Goal: Task Accomplishment & Management: Manage account settings

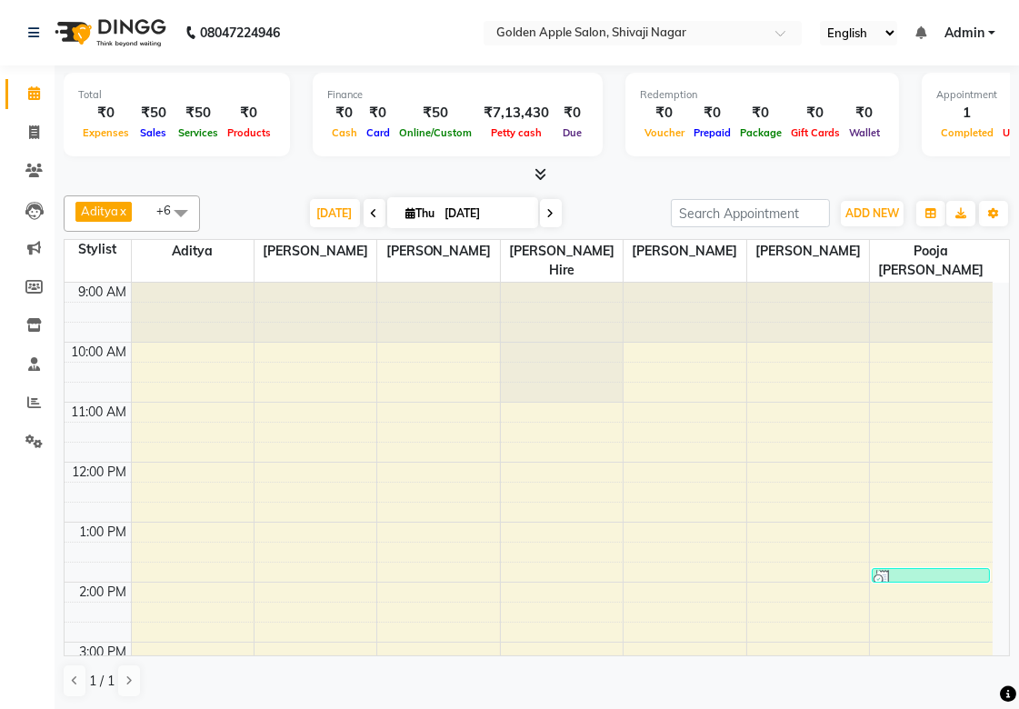
scroll to position [202, 0]
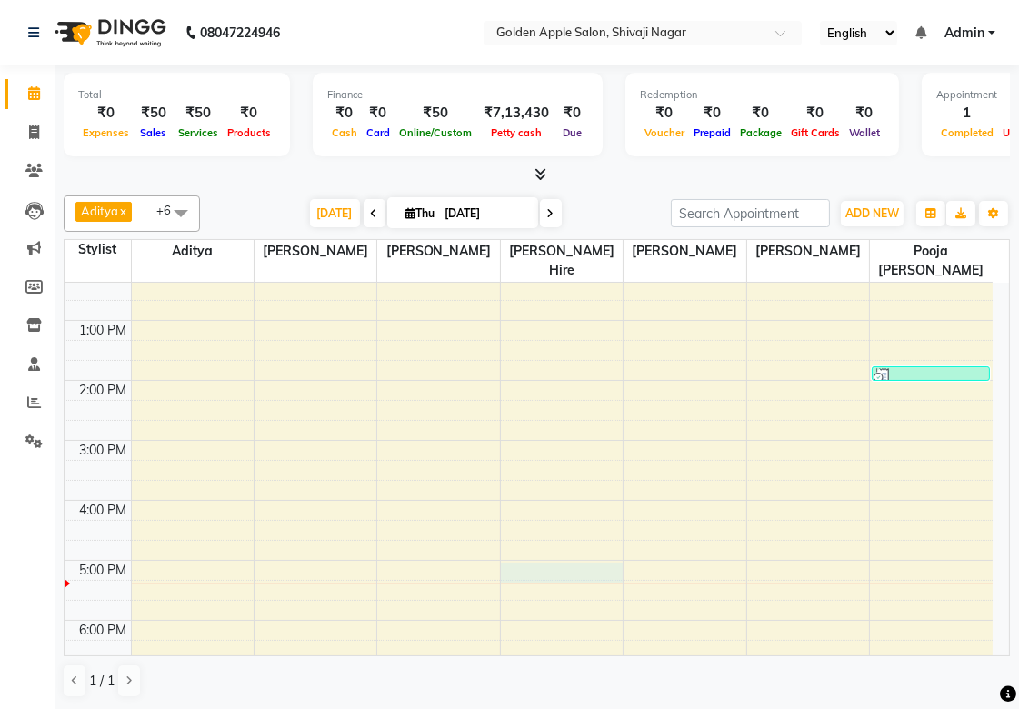
click at [525, 577] on div "9:00 AM 10:00 AM 11:00 AM 12:00 PM 1:00 PM 2:00 PM 3:00 PM 4:00 PM 5:00 PM 6:00…" at bounding box center [529, 470] width 928 height 779
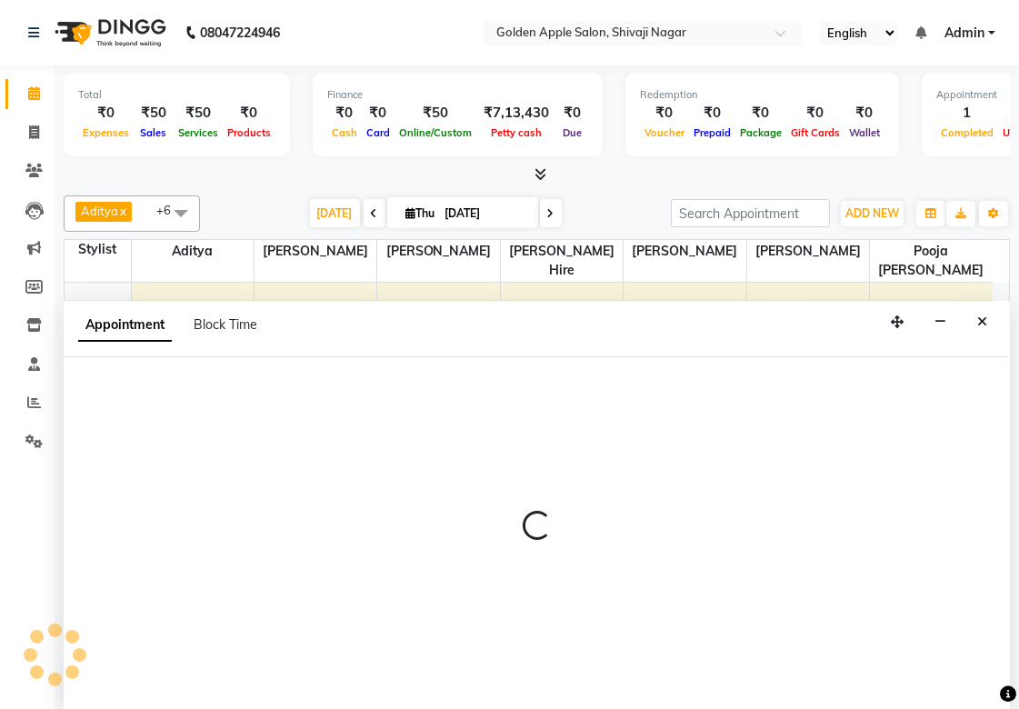
scroll to position [1, 0]
select select "43898"
select select "tentative"
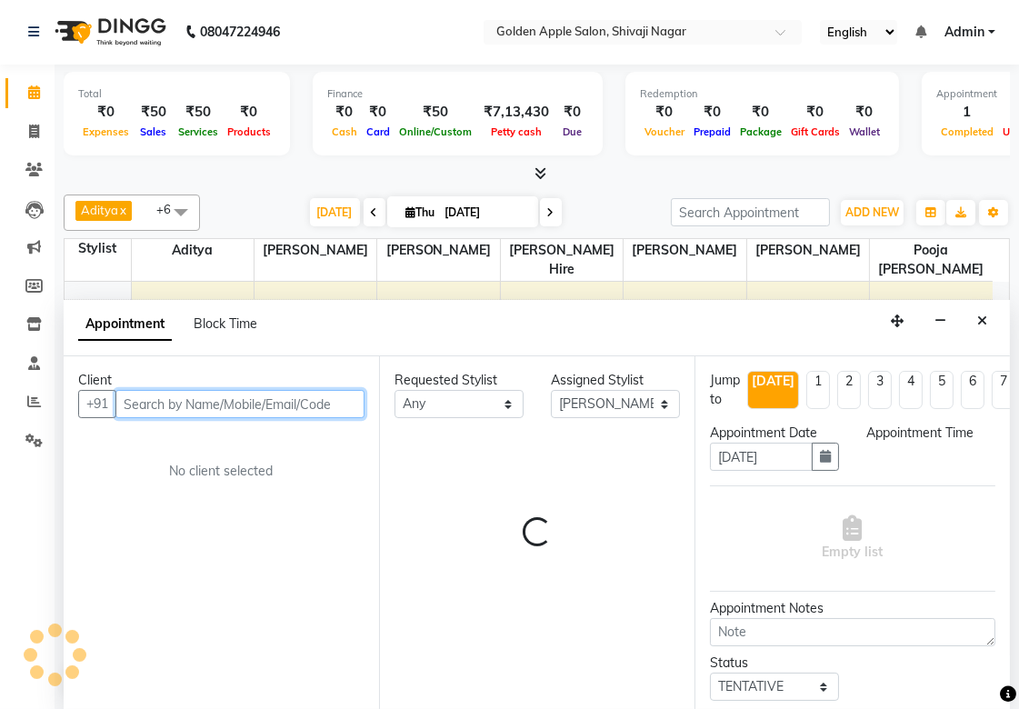
select select "1020"
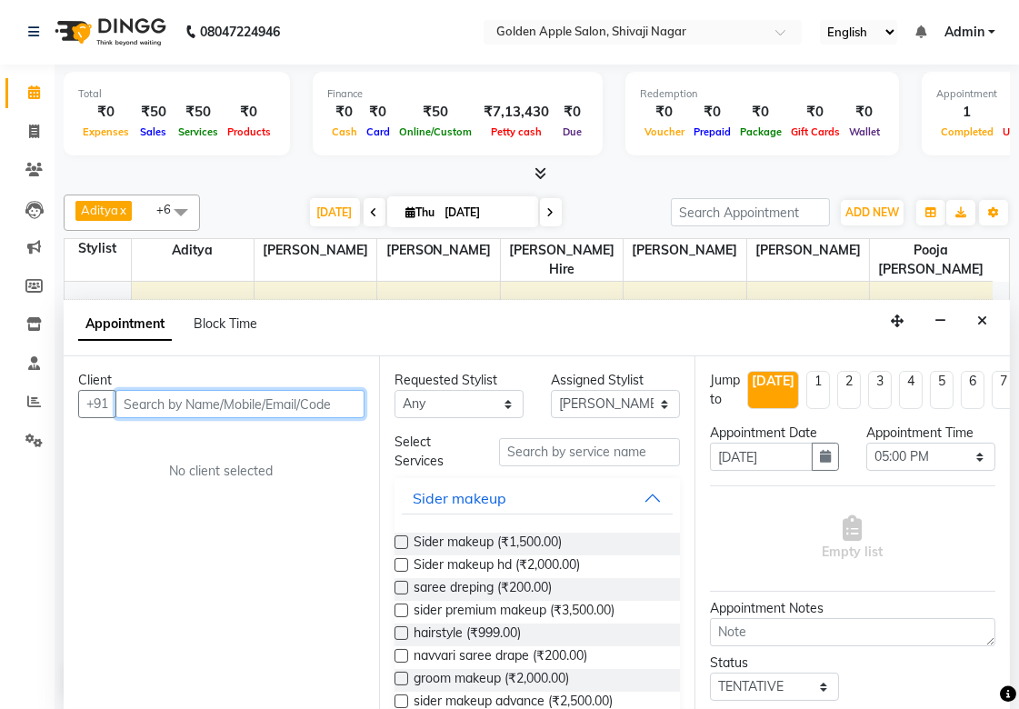
click at [167, 401] on input "text" at bounding box center [239, 404] width 249 height 28
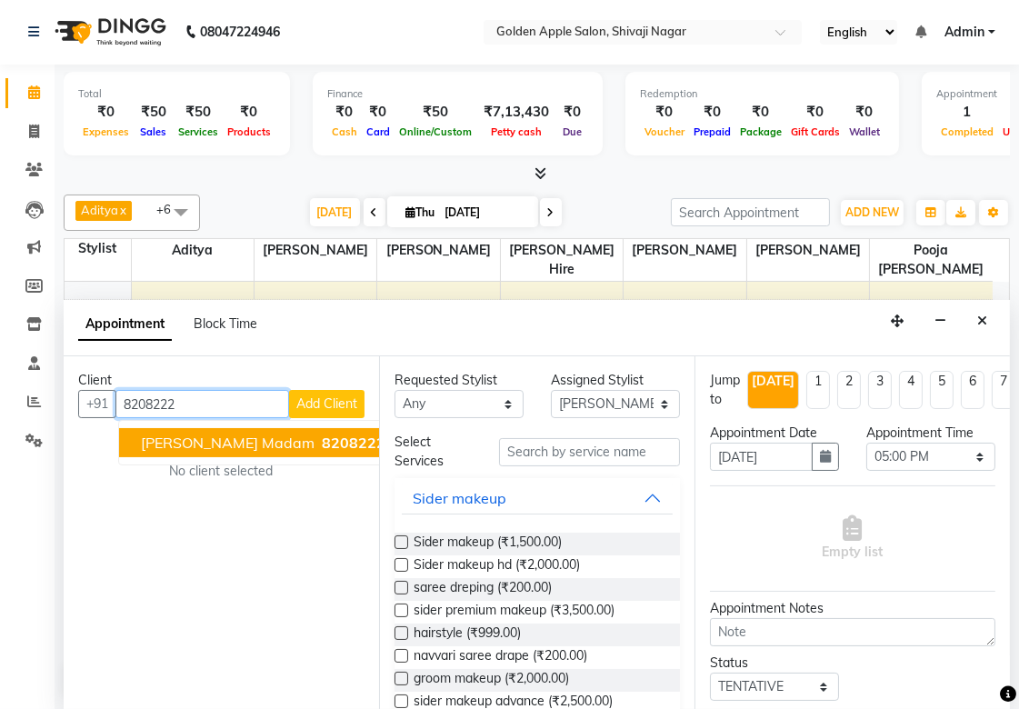
click at [177, 437] on span "[PERSON_NAME] madam" at bounding box center [228, 442] width 174 height 18
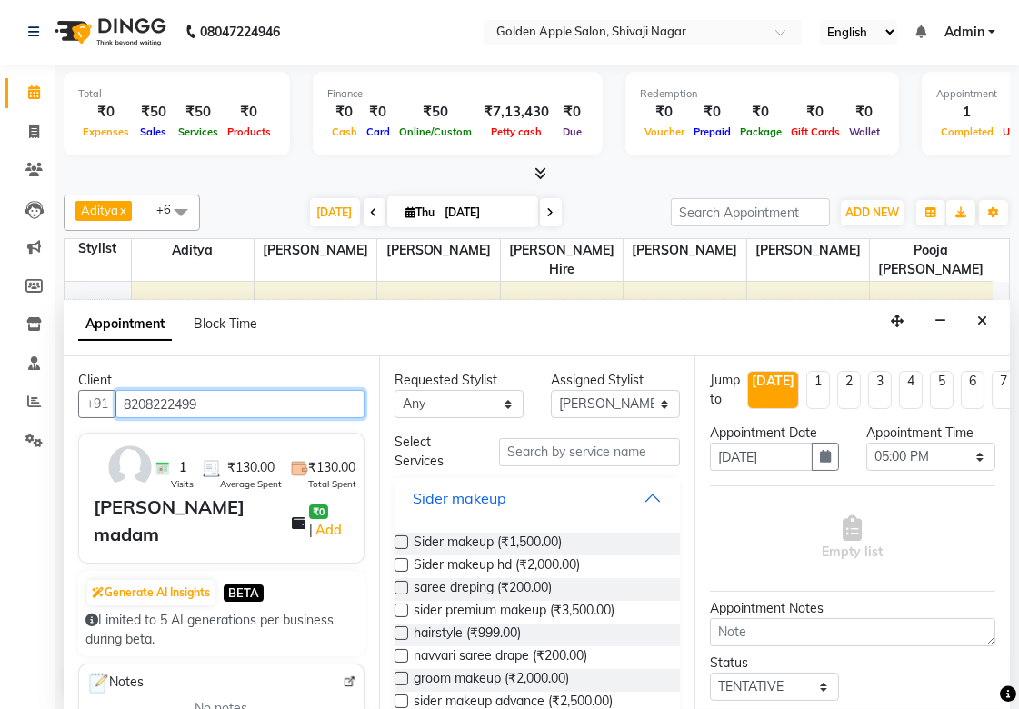
type input "8208222499"
click at [430, 411] on select "Any [PERSON_NAME] [PERSON_NAME] [PERSON_NAME] [PERSON_NAME] Hire operator pooja…" at bounding box center [458, 404] width 129 height 28
select select "43898"
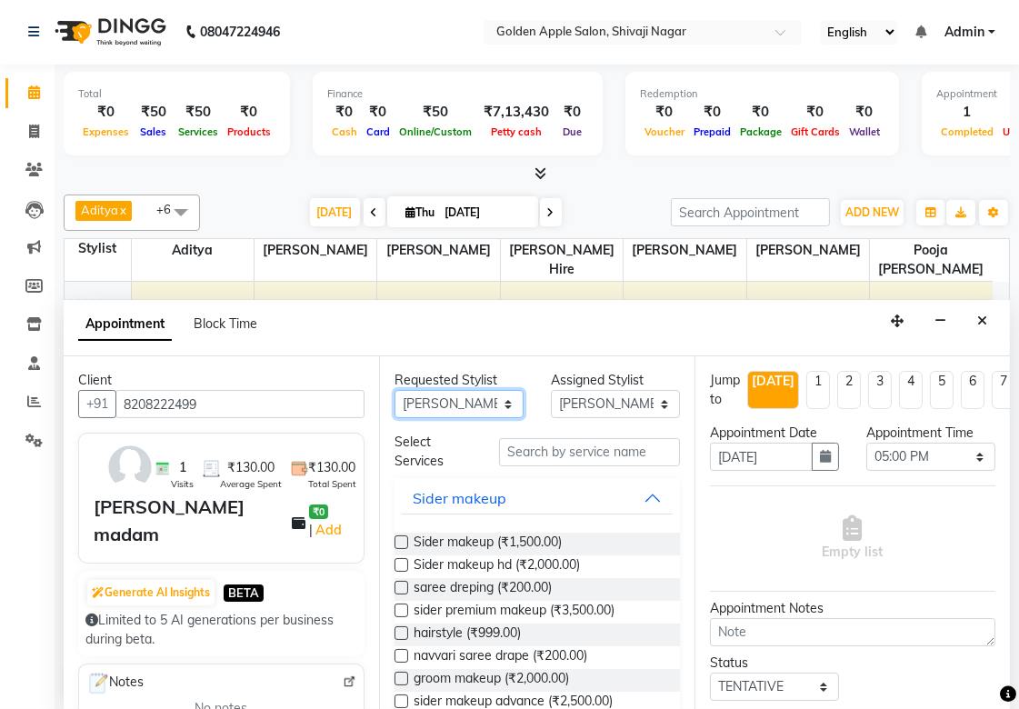
click at [394, 390] on select "Any [PERSON_NAME] [PERSON_NAME] [PERSON_NAME] [PERSON_NAME] Hire operator pooja…" at bounding box center [458, 404] width 129 height 28
click at [562, 464] on input "text" at bounding box center [589, 452] width 181 height 28
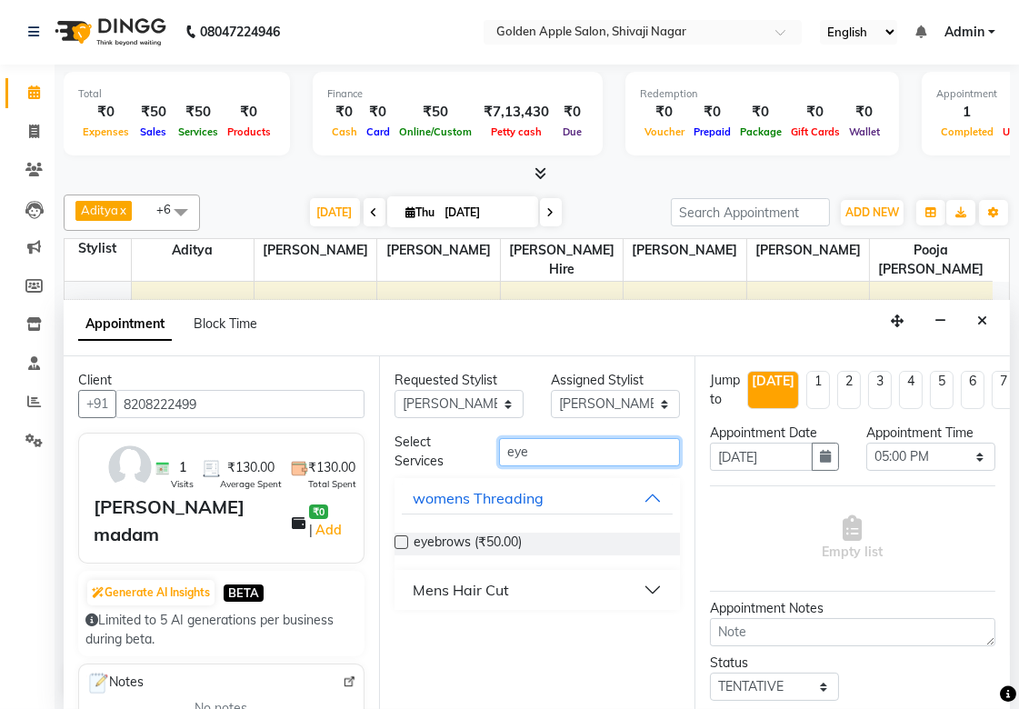
type input "eye"
click at [398, 535] on label at bounding box center [401, 542] width 14 height 14
click at [398, 538] on input "checkbox" at bounding box center [400, 544] width 12 height 12
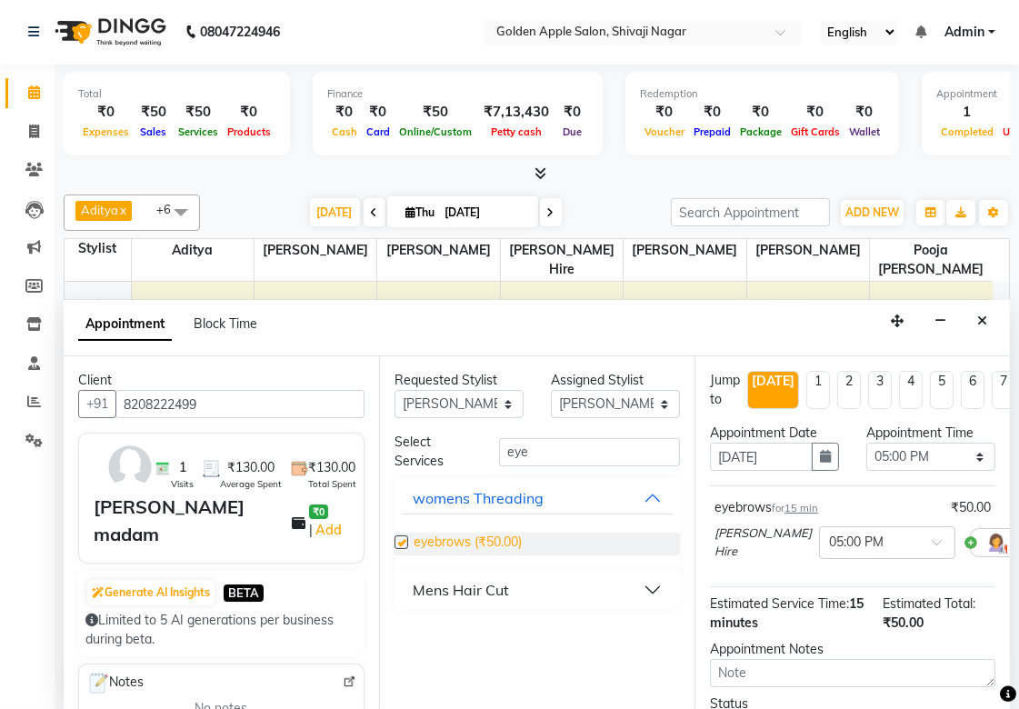
checkbox input "false"
click at [530, 451] on input "eye" at bounding box center [589, 452] width 181 height 28
type input "e"
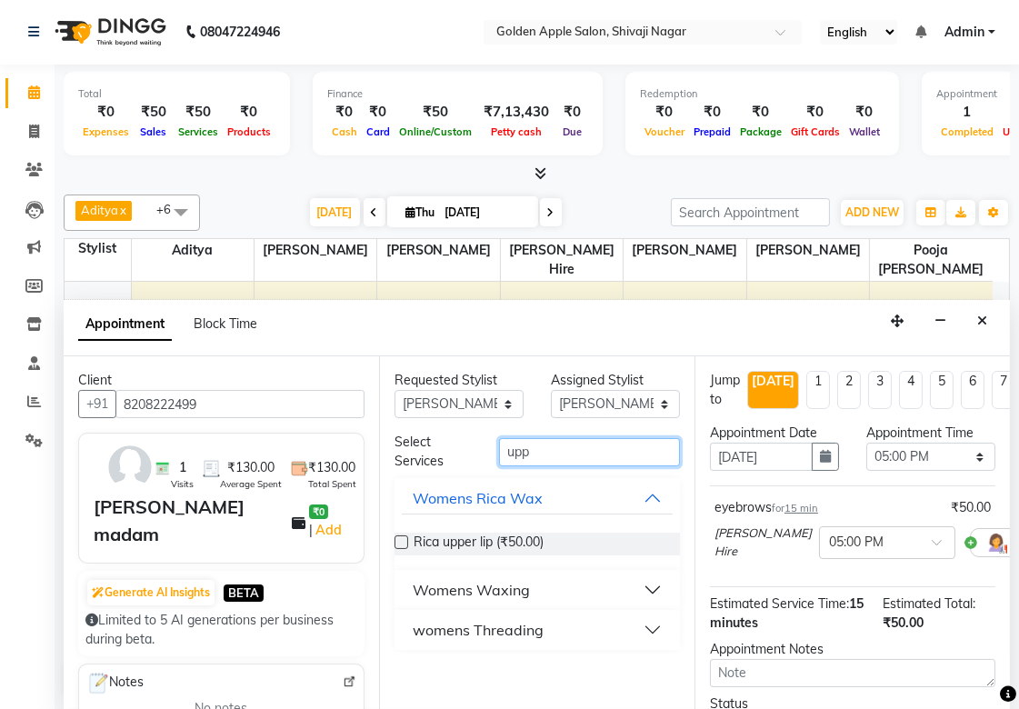
type input "upp"
click at [423, 627] on div "womens Threading" at bounding box center [478, 630] width 131 height 22
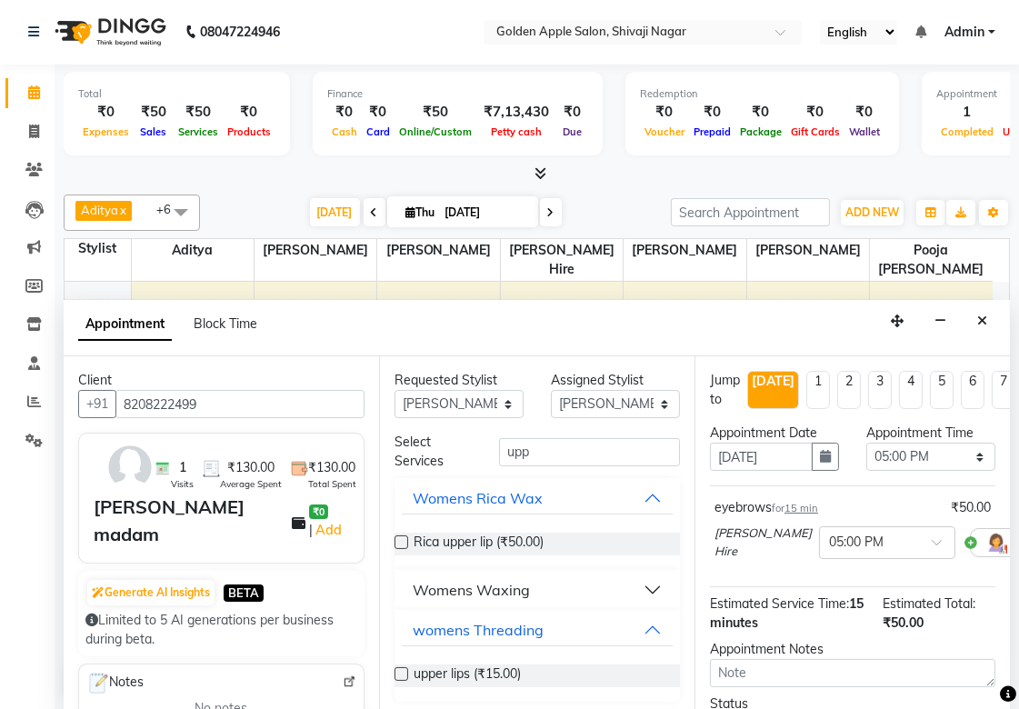
click at [401, 675] on label at bounding box center [401, 674] width 14 height 14
click at [401, 675] on input "checkbox" at bounding box center [400, 676] width 12 height 12
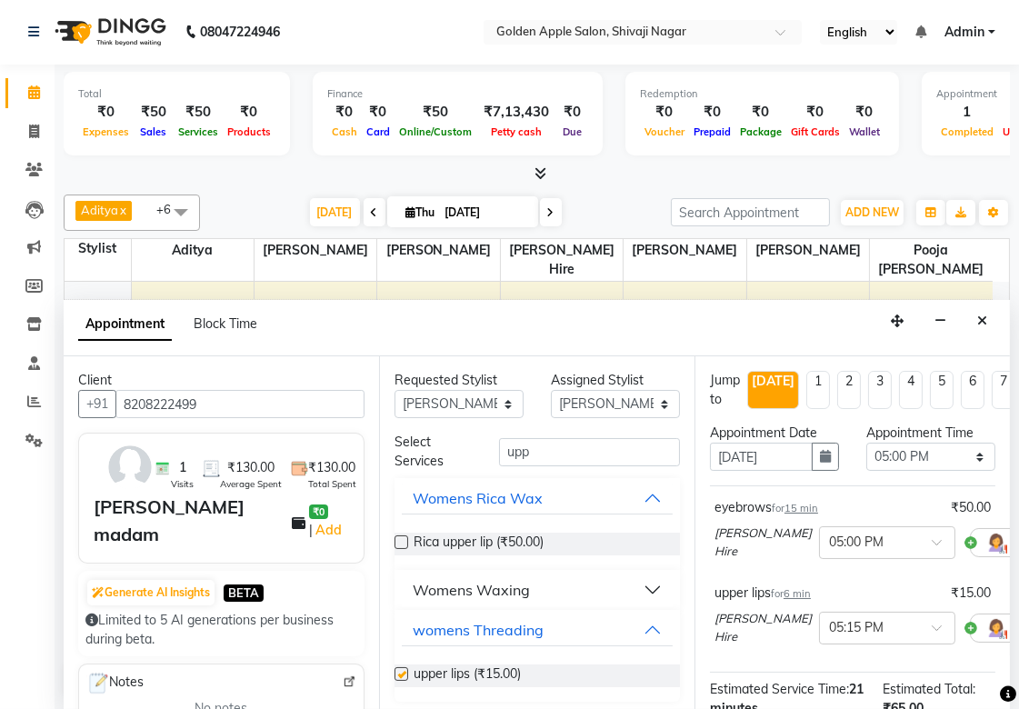
checkbox input "false"
click at [529, 456] on input "upp" at bounding box center [589, 452] width 181 height 28
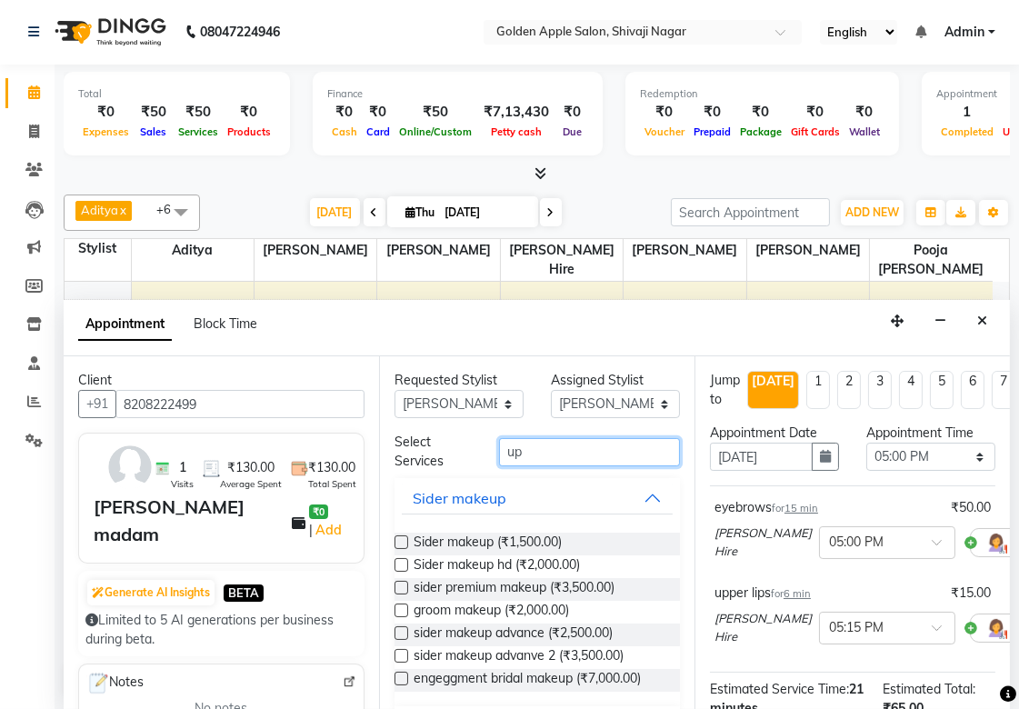
type input "u"
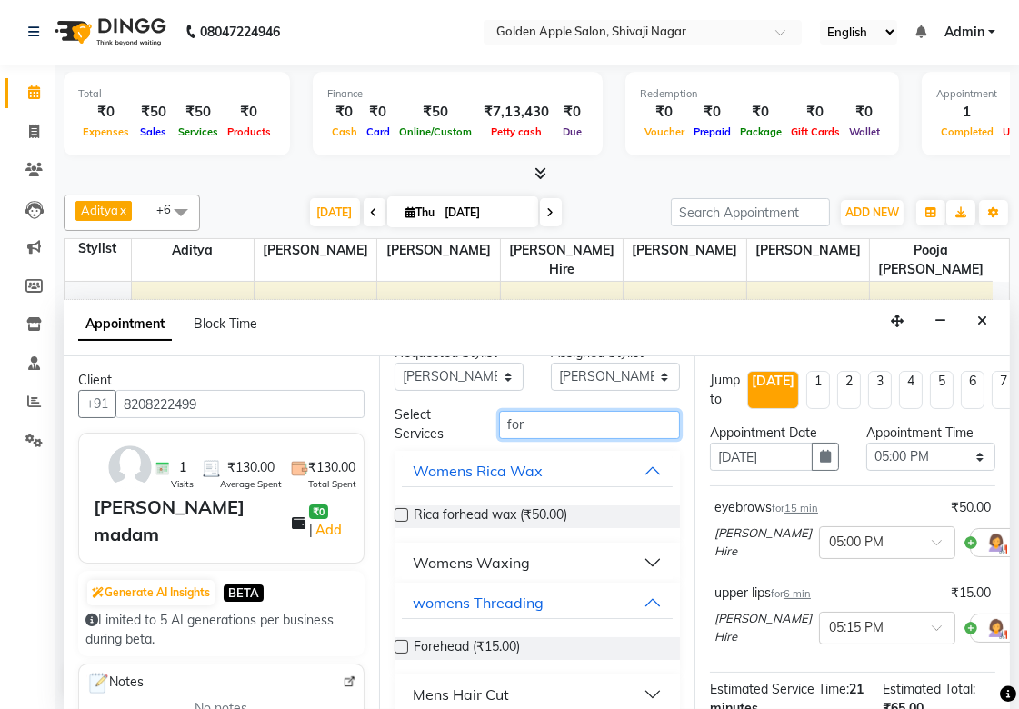
scroll to position [46, 0]
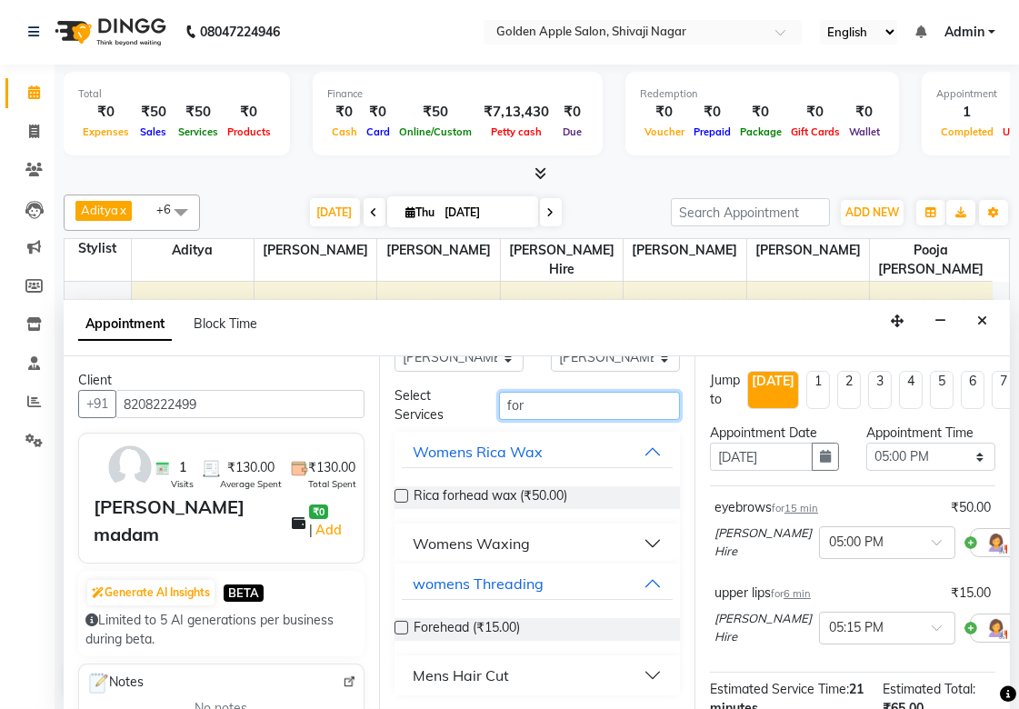
type input "for"
click at [403, 627] on label at bounding box center [401, 628] width 14 height 14
click at [403, 627] on input "checkbox" at bounding box center [400, 629] width 12 height 12
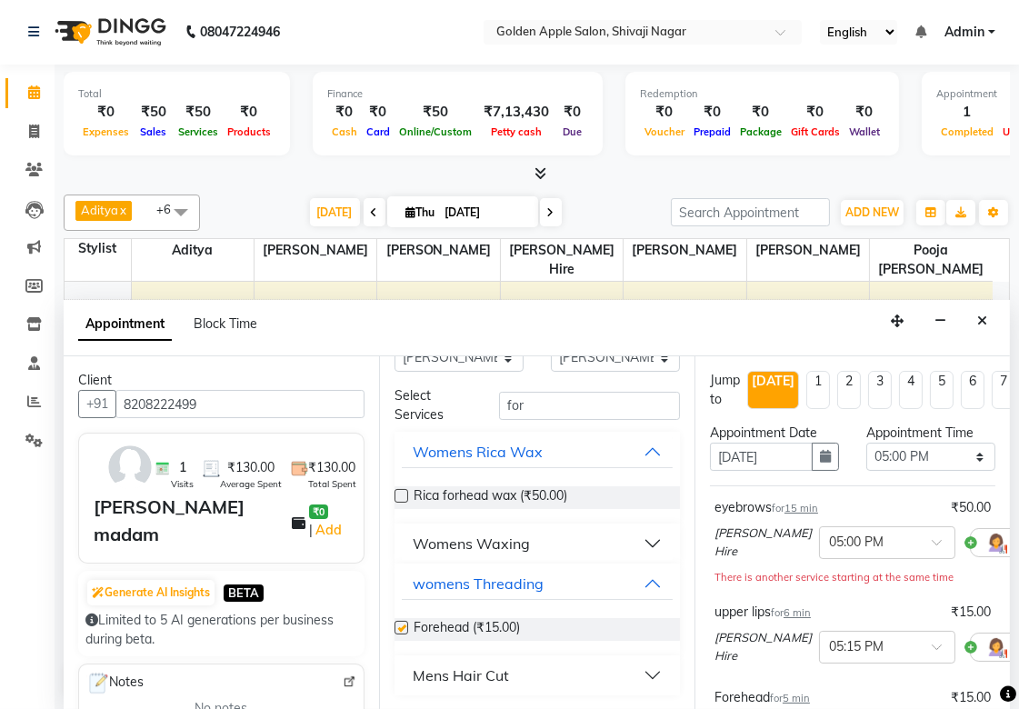
checkbox input "false"
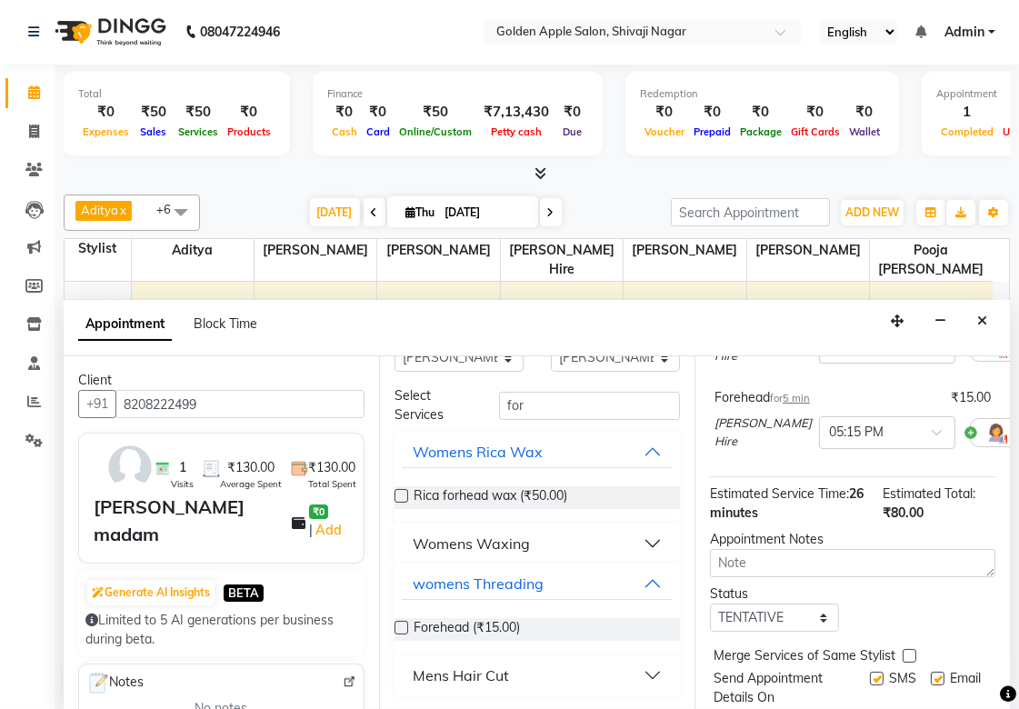
scroll to position [303, 0]
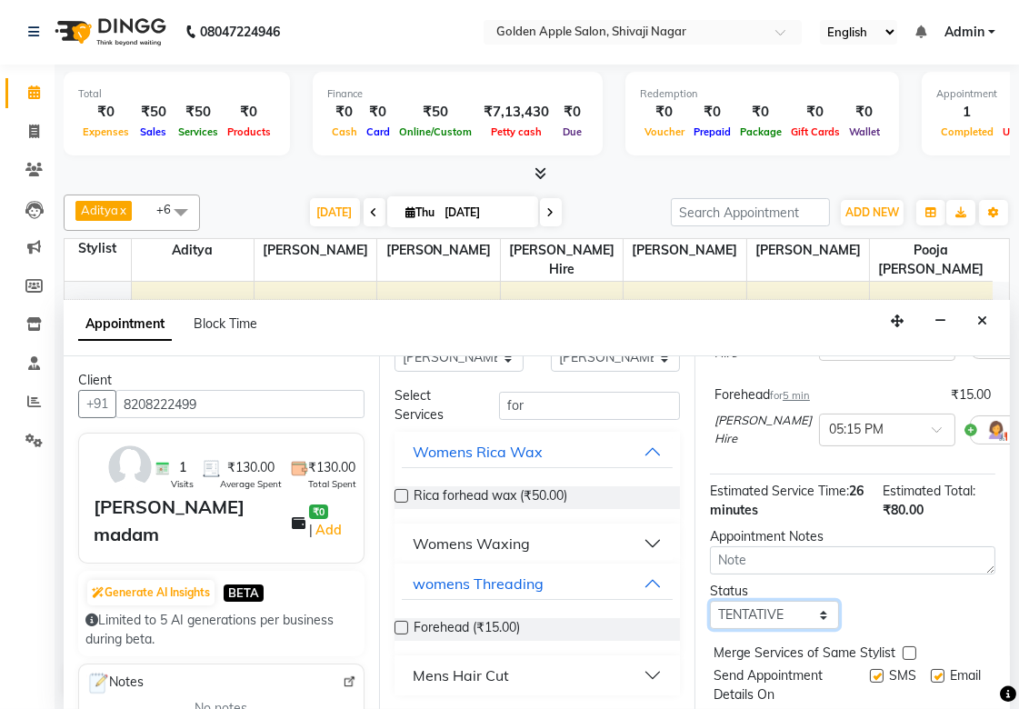
click at [787, 613] on select "Select TENTATIVE CONFIRM CHECK-IN UPCOMING" at bounding box center [774, 615] width 129 height 28
select select "confirm booking"
click at [710, 601] on select "Select TENTATIVE CONFIRM CHECK-IN UPCOMING" at bounding box center [774, 615] width 129 height 28
click at [870, 675] on label at bounding box center [877, 676] width 14 height 14
click at [870, 675] on input "checkbox" at bounding box center [876, 677] width 12 height 12
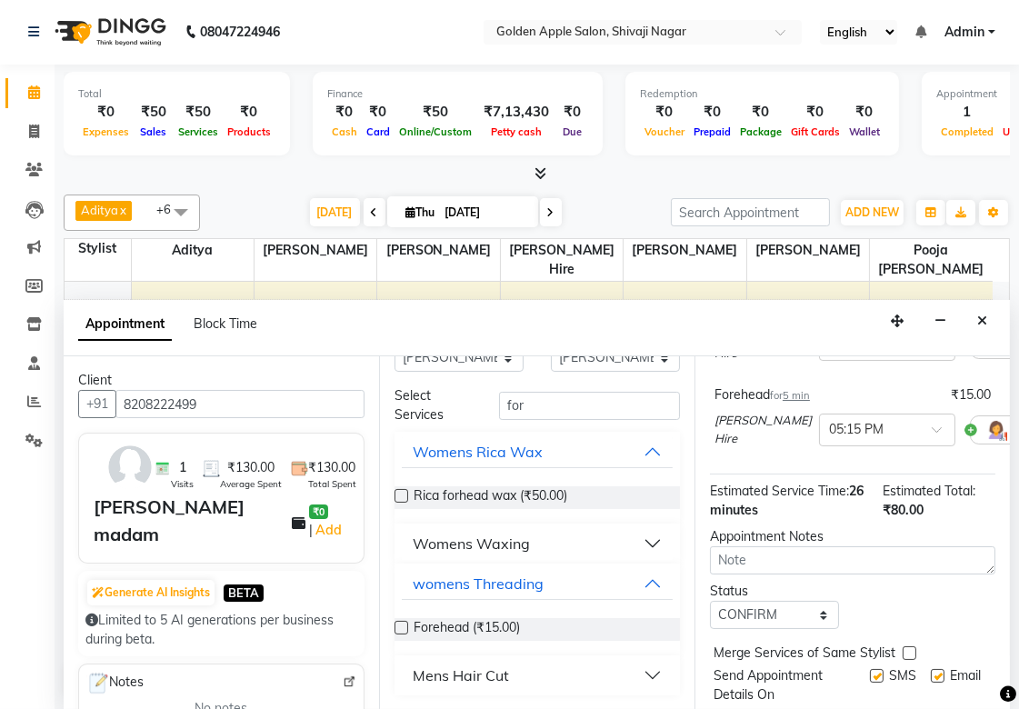
checkbox input "false"
click at [930, 678] on label at bounding box center [937, 676] width 14 height 14
click at [930, 678] on input "checkbox" at bounding box center [936, 677] width 12 height 12
checkbox input "false"
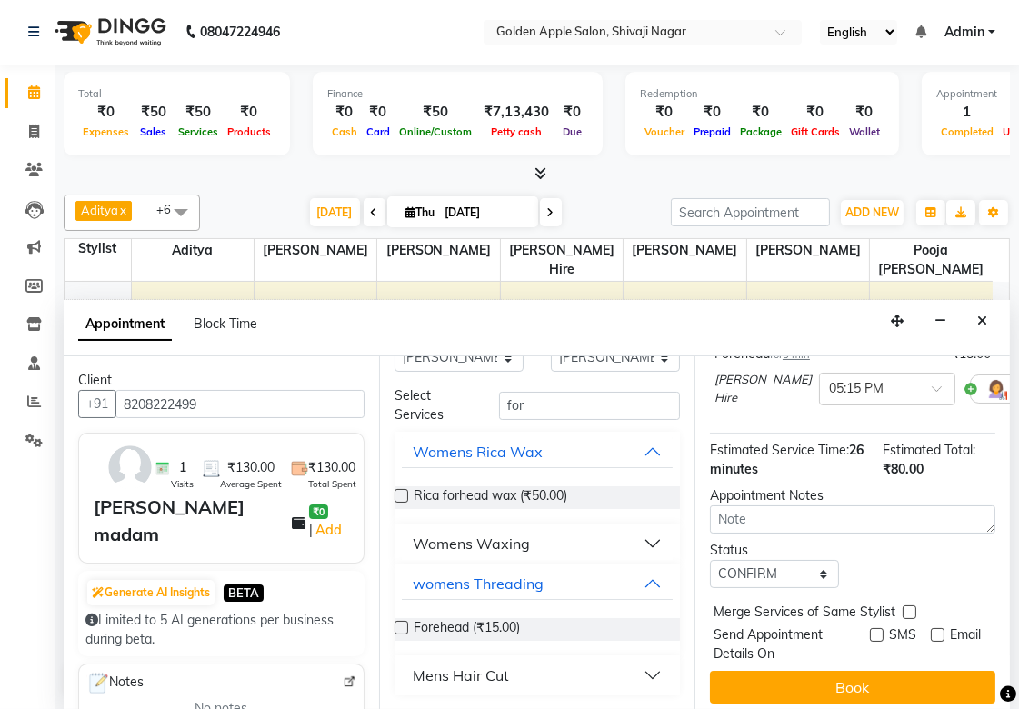
scroll to position [367, 0]
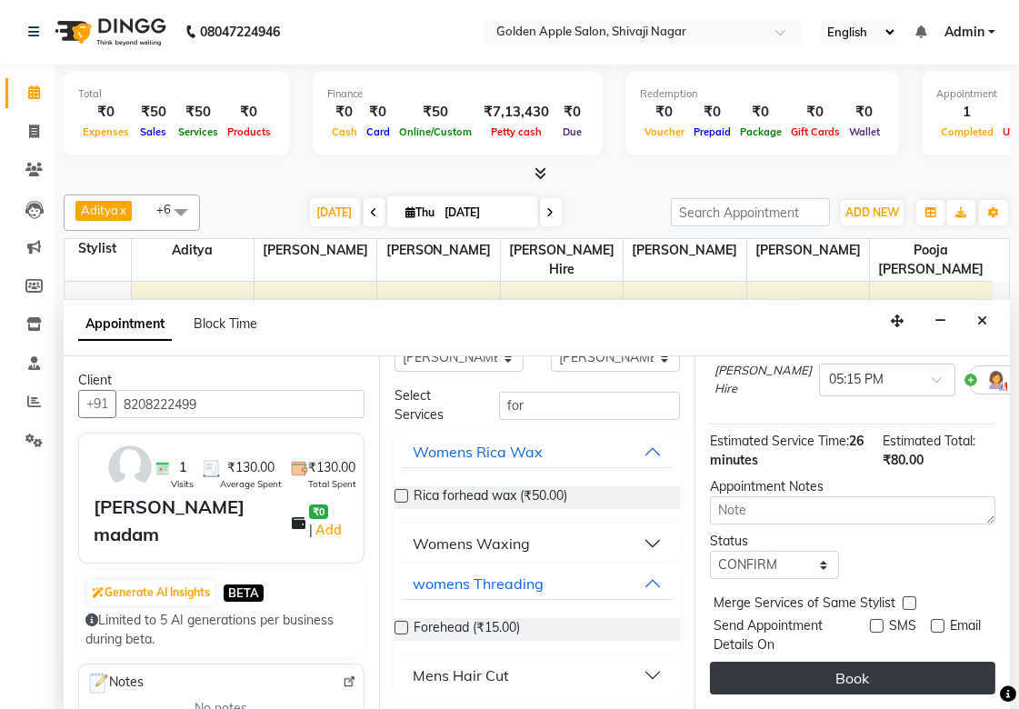
click at [901, 664] on button "Book" at bounding box center [852, 677] width 285 height 33
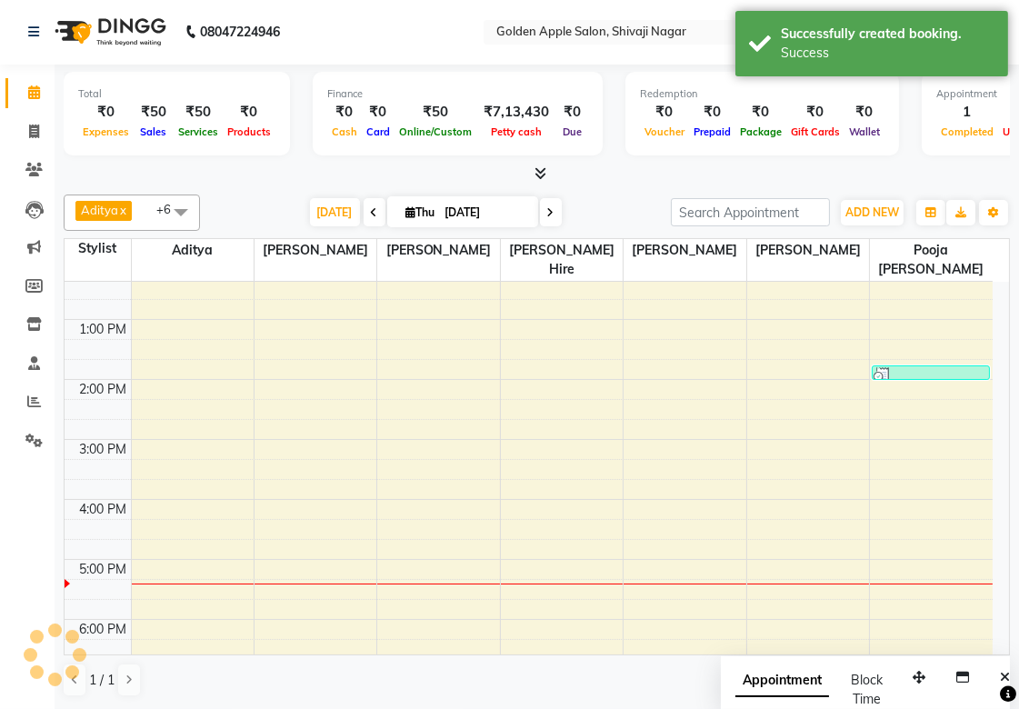
scroll to position [0, 0]
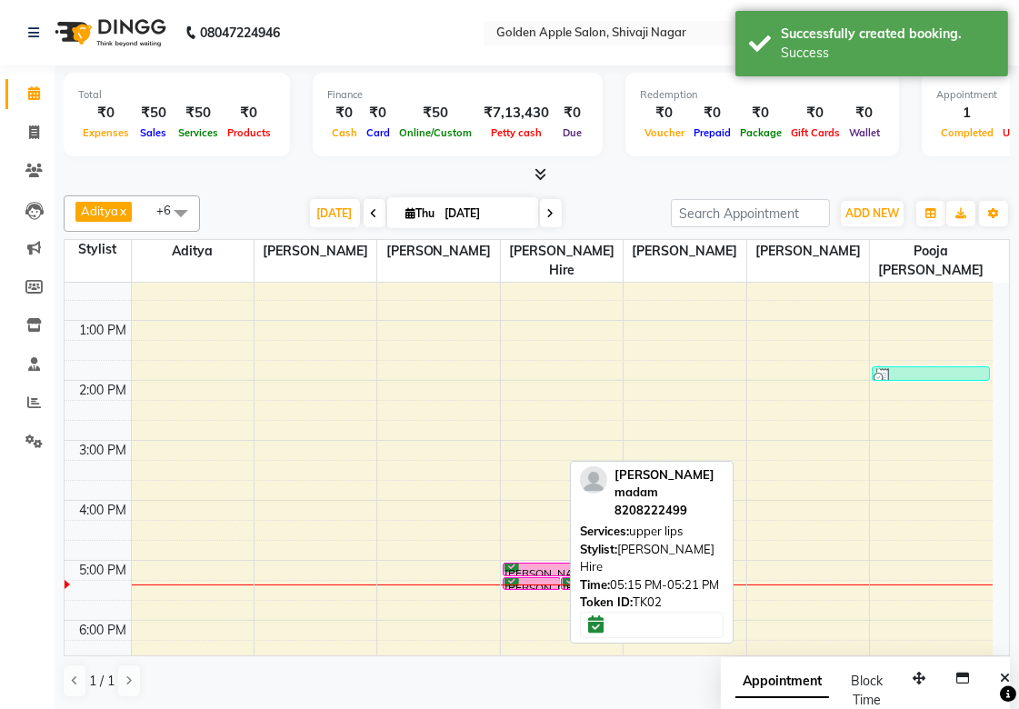
click at [522, 585] on div at bounding box center [531, 588] width 57 height 7
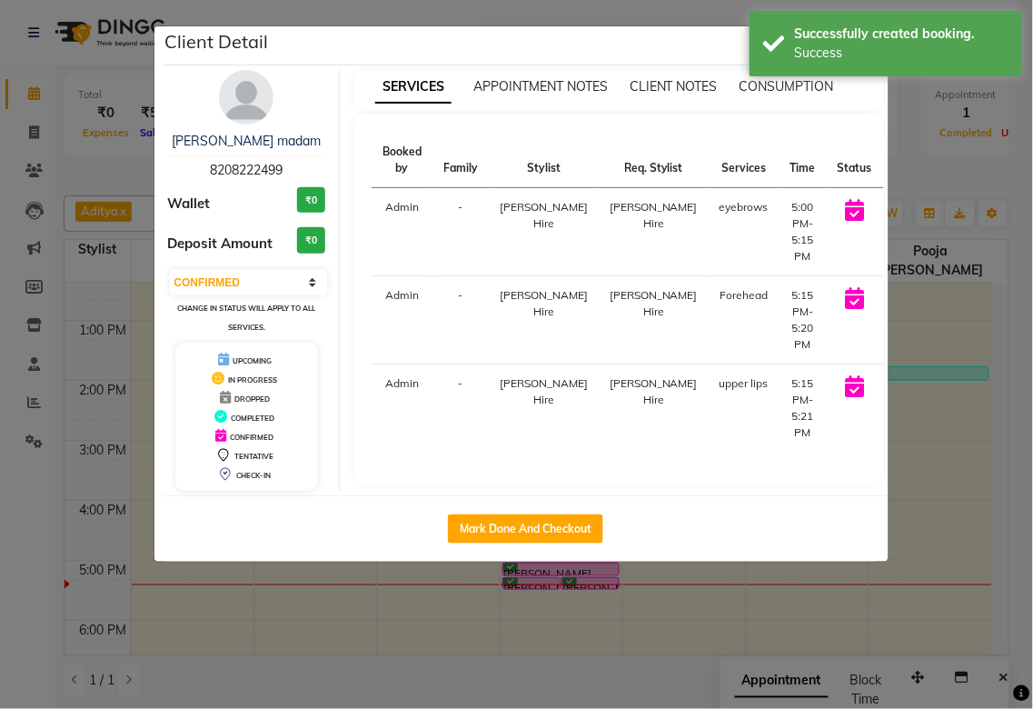
click at [896, 213] on button "START" at bounding box center [914, 212] width 37 height 23
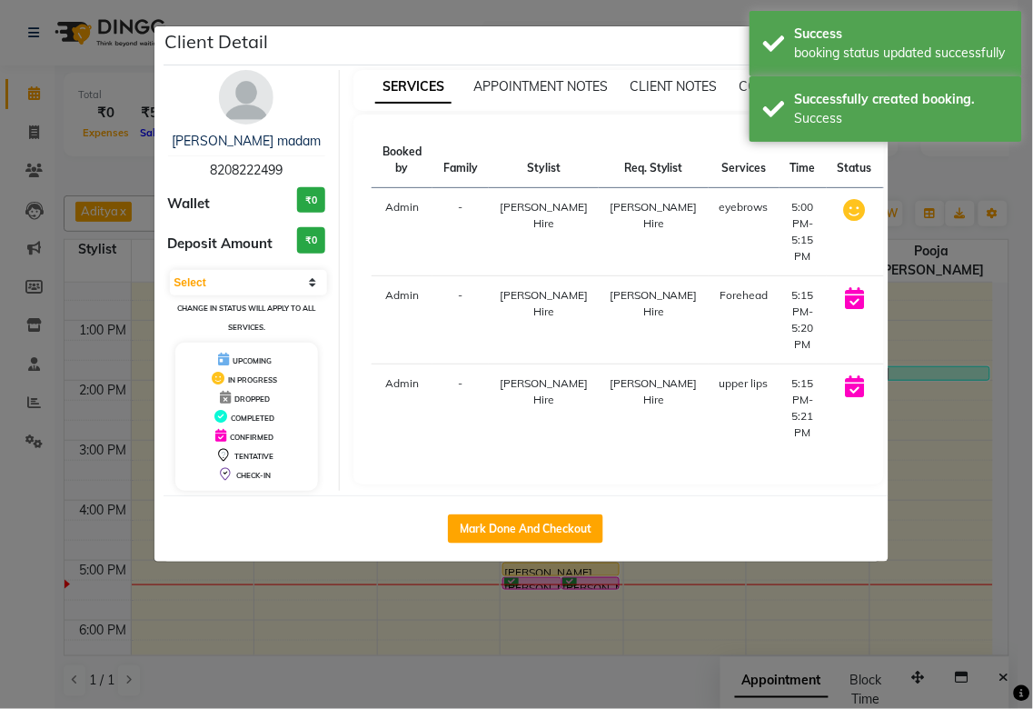
click at [920, 296] on button "START" at bounding box center [938, 300] width 37 height 23
click at [920, 393] on button "START" at bounding box center [938, 388] width 37 height 23
select select "1"
click at [913, 494] on ngb-modal-window "Client Detail [PERSON_NAME] madam 8208222499 Wallet ₹0 Deposit Amount ₹0 Select…" at bounding box center [516, 354] width 1033 height 709
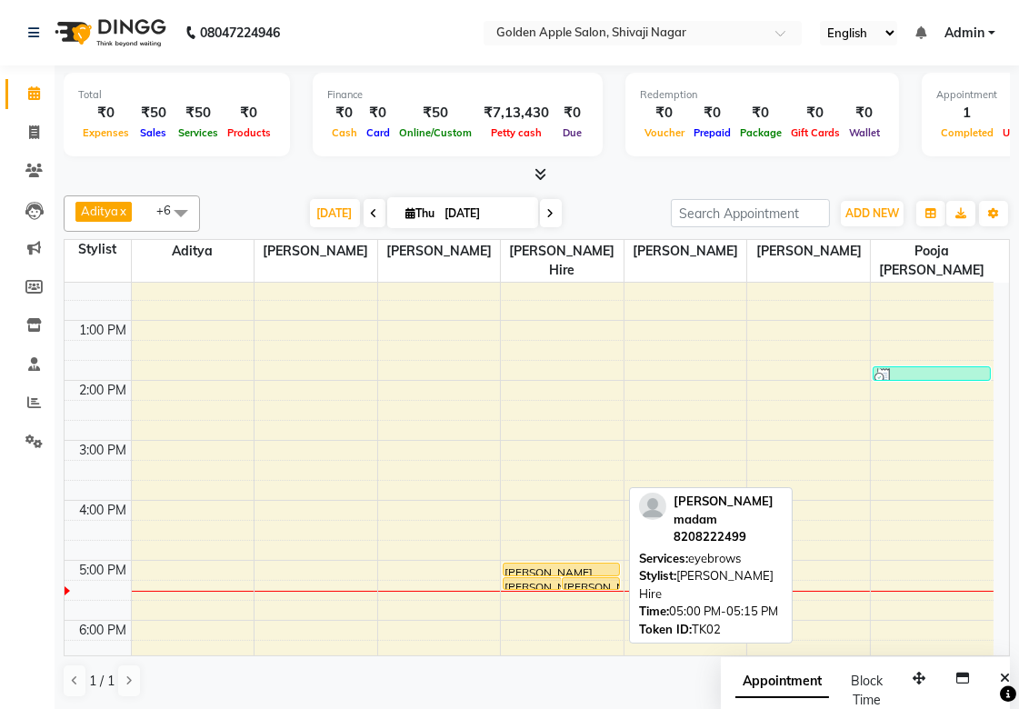
click at [571, 573] on div at bounding box center [560, 575] width 115 height 7
select select "1"
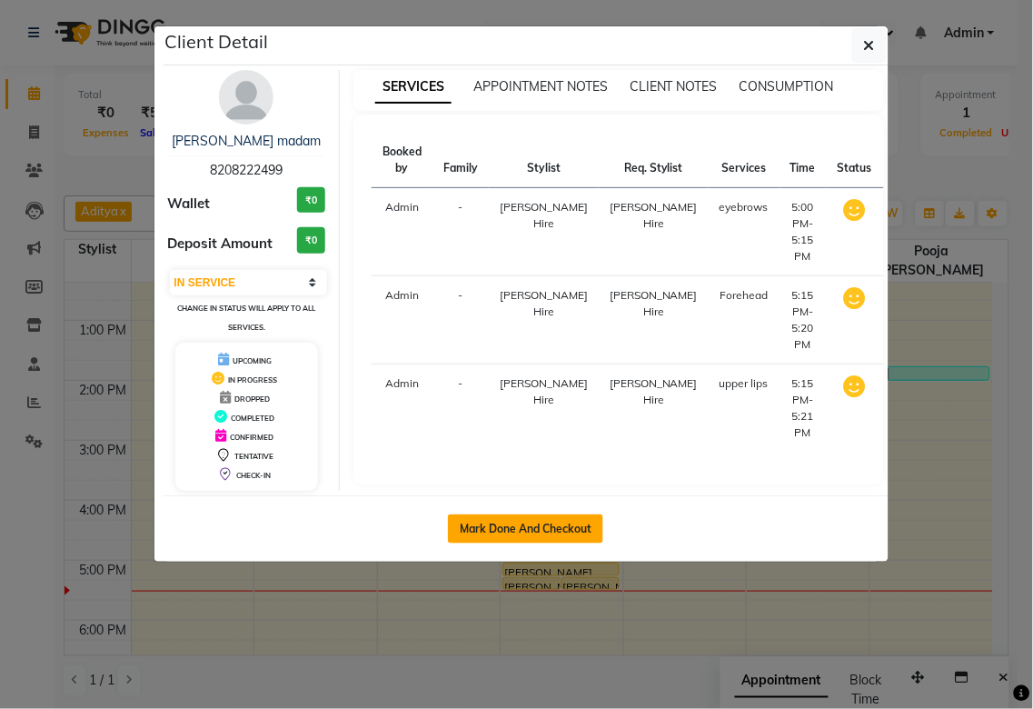
click at [558, 527] on button "Mark Done And Checkout" at bounding box center [525, 528] width 155 height 29
select select "6072"
select select "service"
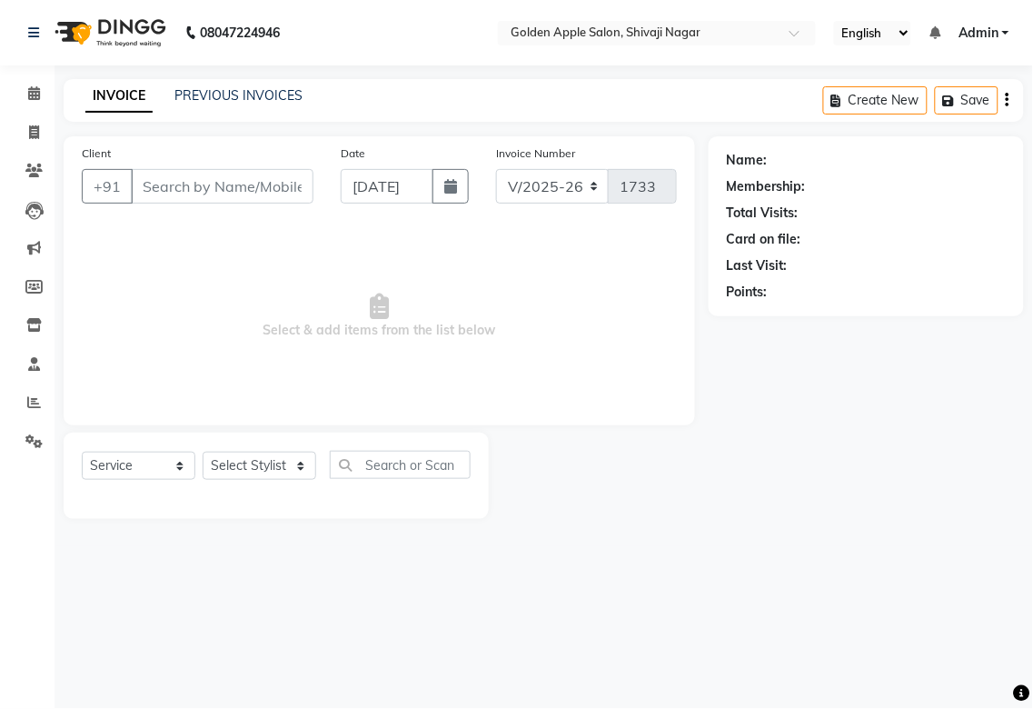
type input "8208222499"
select select "43898"
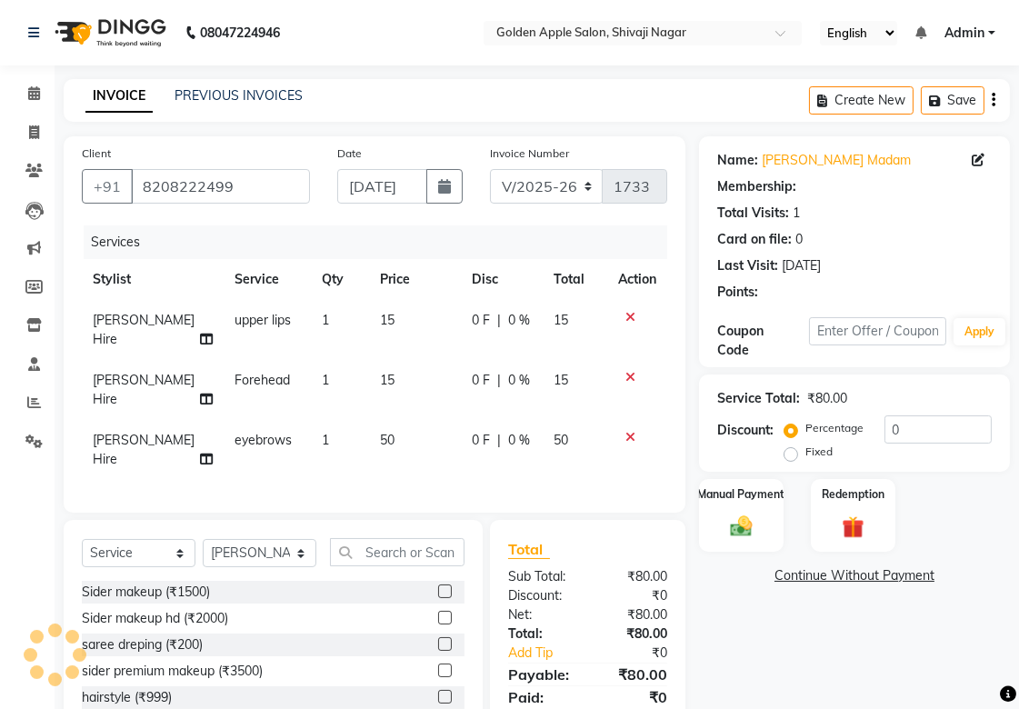
scroll to position [121, 0]
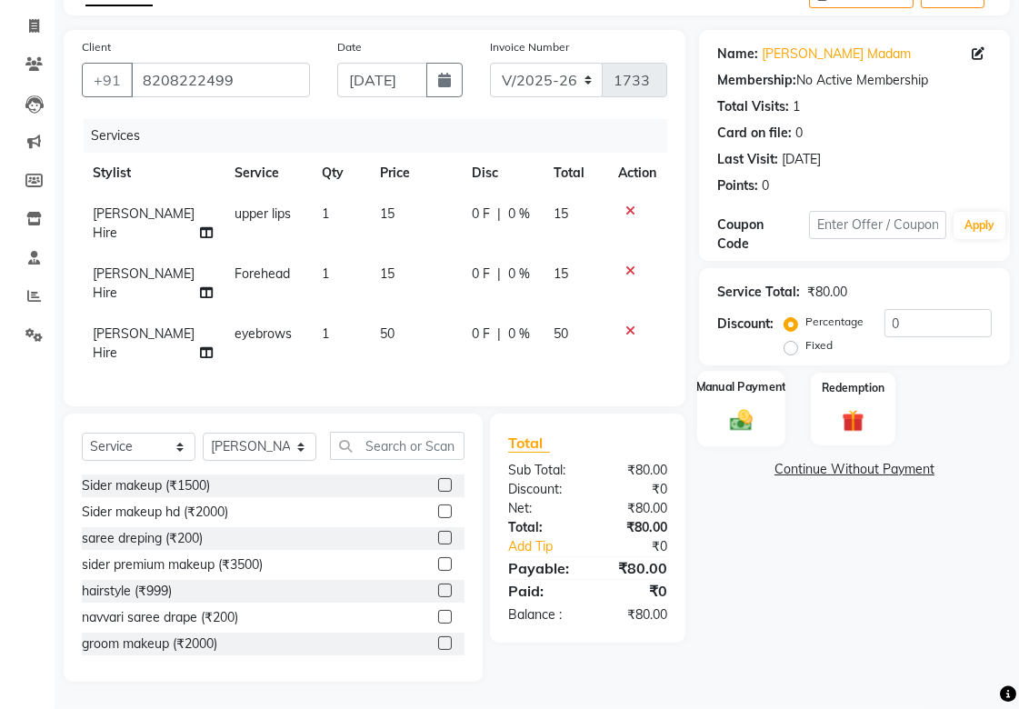
click at [751, 406] on img at bounding box center [740, 419] width 37 height 26
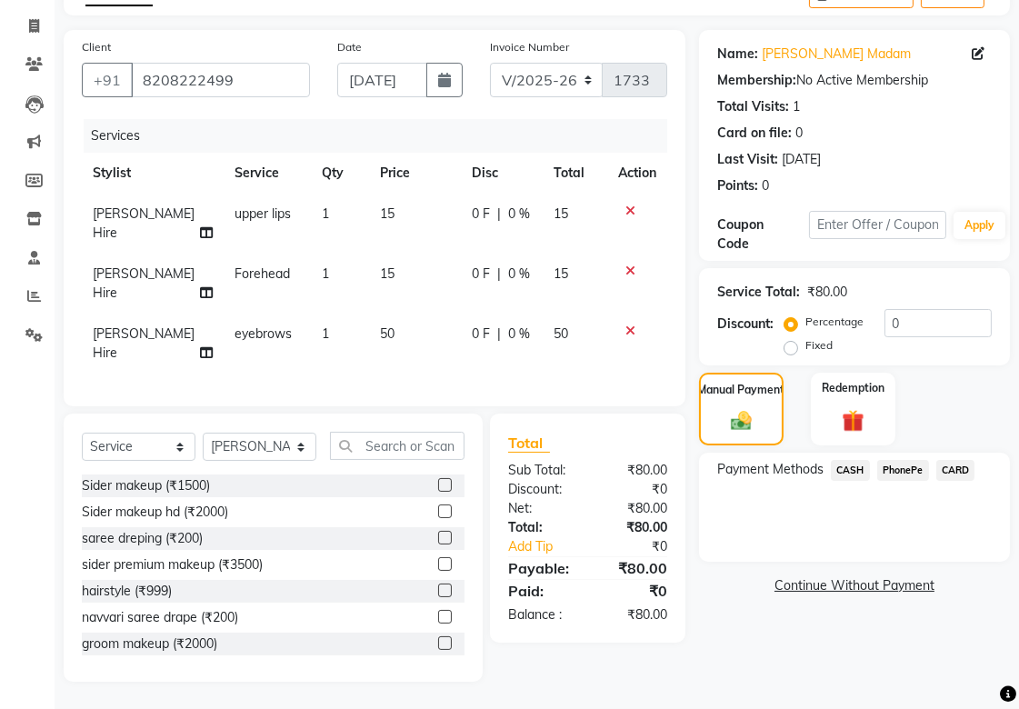
click at [888, 460] on span "PhonePe" at bounding box center [903, 470] width 52 height 21
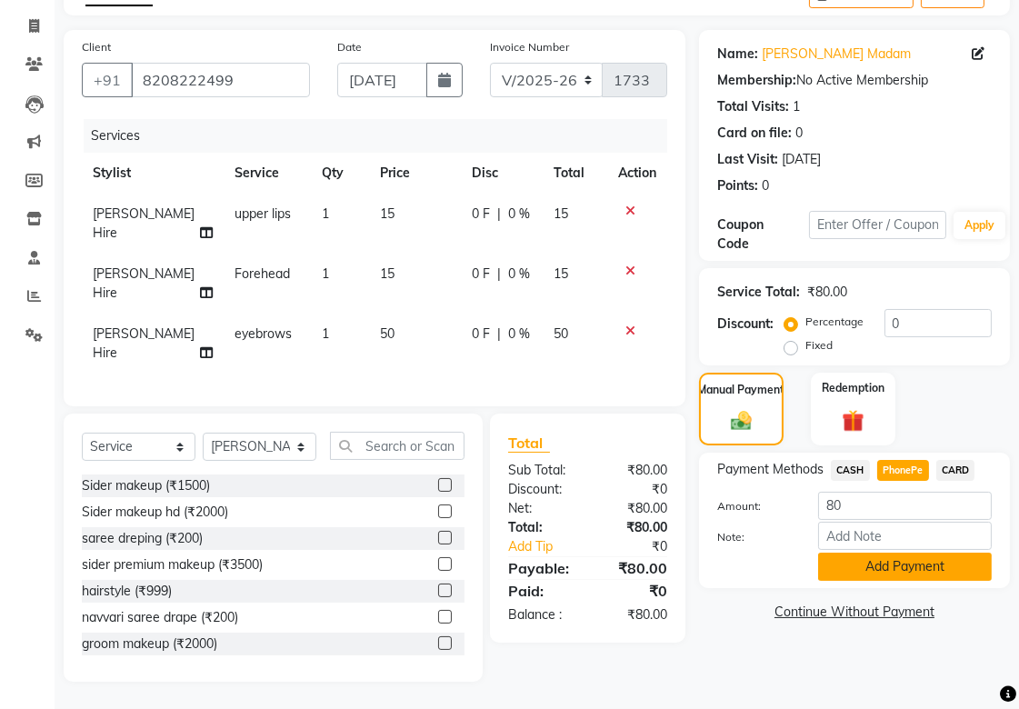
click at [901, 557] on button "Add Payment" at bounding box center [905, 566] width 174 height 28
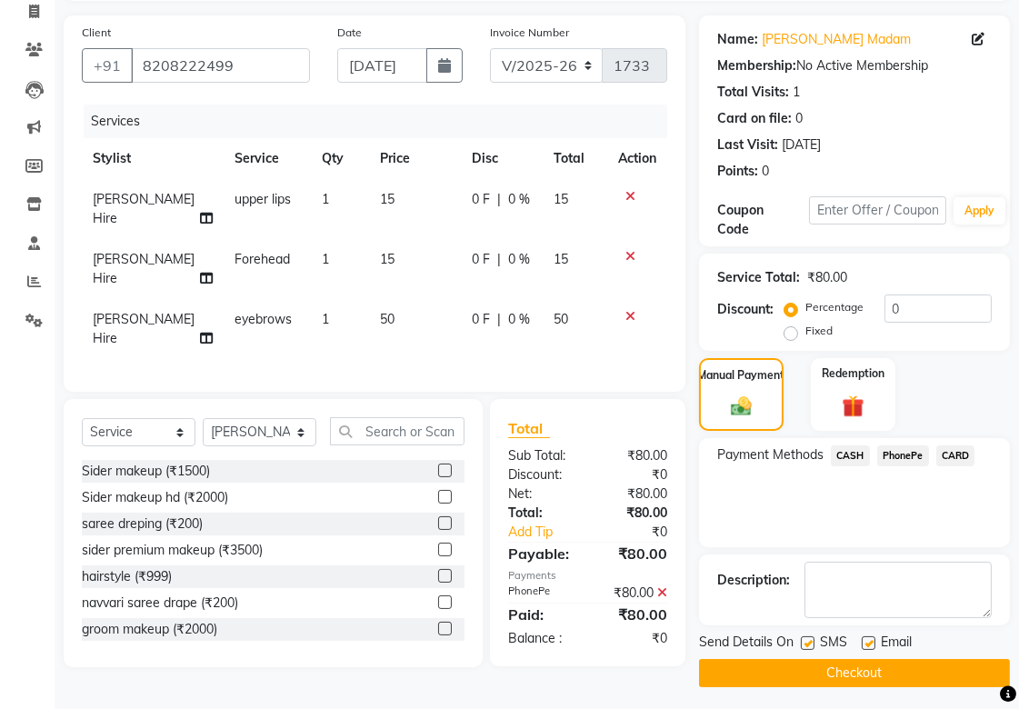
scroll to position [125, 0]
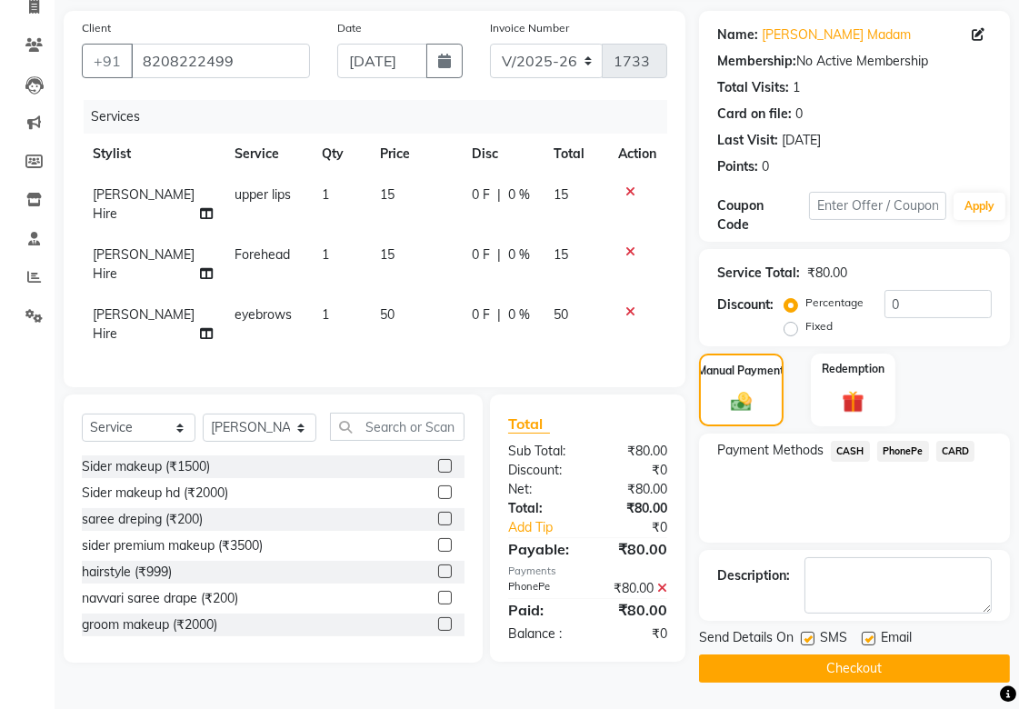
click at [852, 670] on button "Checkout" at bounding box center [854, 668] width 311 height 28
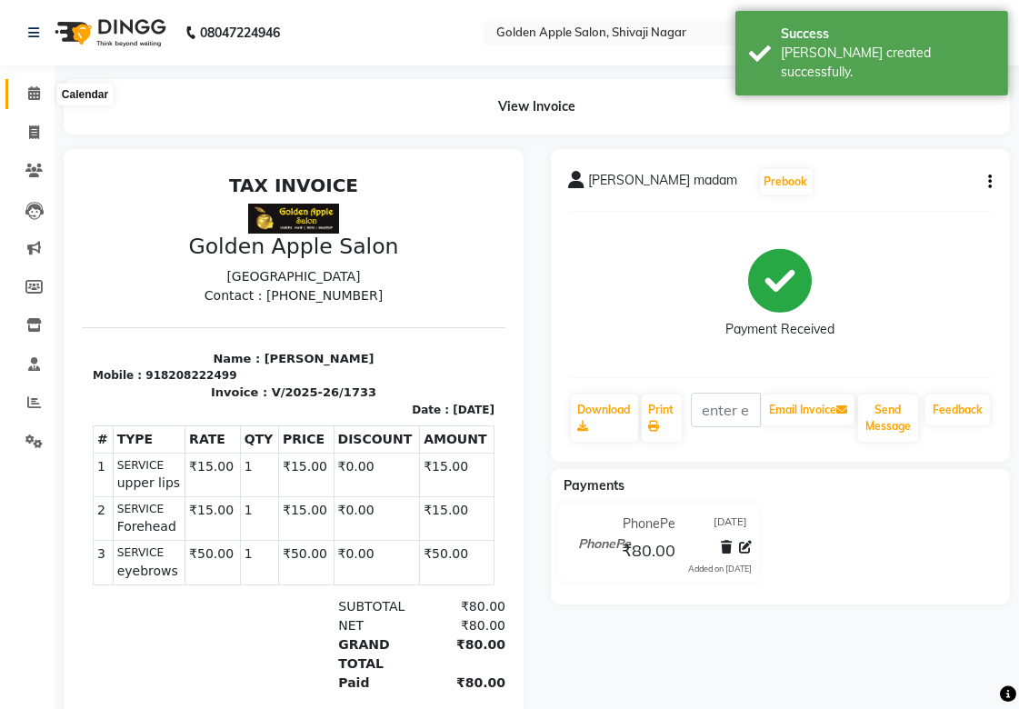
click at [28, 93] on icon at bounding box center [34, 93] width 12 height 14
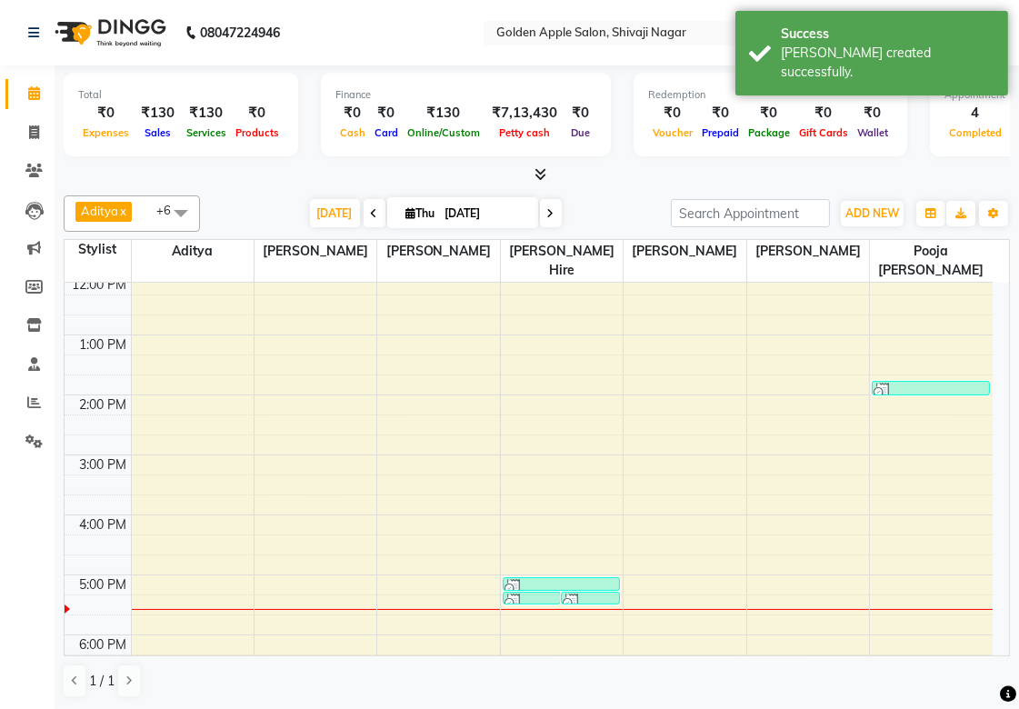
scroll to position [303, 0]
